Goal: Obtain resource: Download file/media

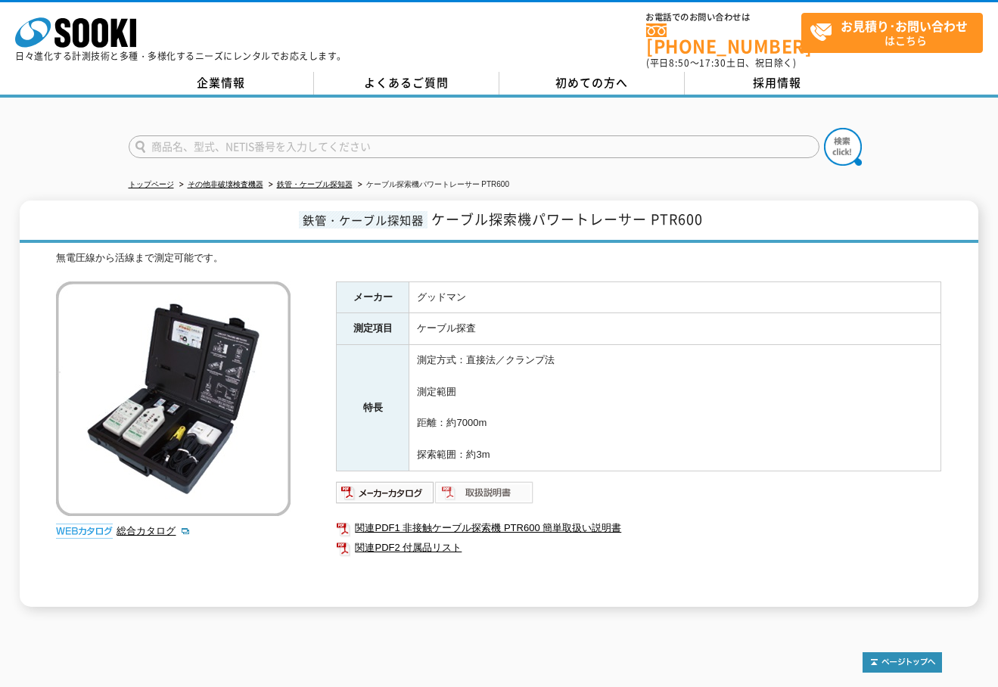
click at [478, 484] on img at bounding box center [484, 493] width 99 height 24
click at [388, 484] on img at bounding box center [385, 493] width 99 height 24
click at [429, 520] on link "関連PDF1 非接触ケーブル探索機 PTR600 簡単取扱い説明書" at bounding box center [638, 528] width 605 height 20
click at [402, 541] on link "関連PDF2 付属品リスト" at bounding box center [638, 548] width 605 height 20
click at [479, 518] on link "関連PDF1 非接触ケーブル探索機 PTR600 簡単取扱い説明書" at bounding box center [638, 528] width 605 height 20
